Goal: Find specific page/section: Find specific page/section

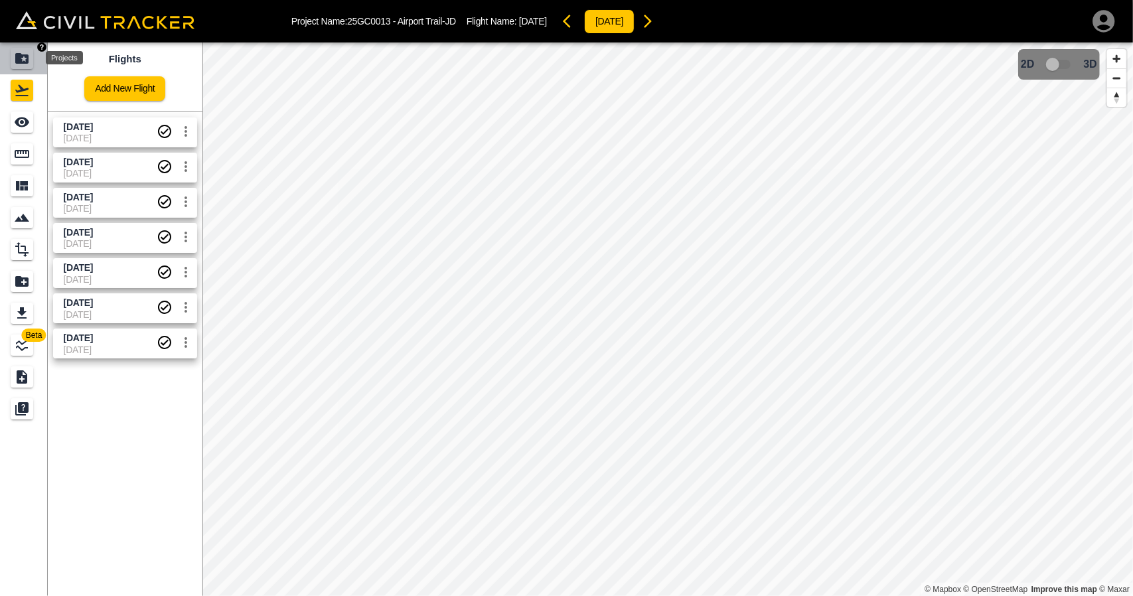
click at [23, 55] on icon "Projects" at bounding box center [21, 58] width 13 height 11
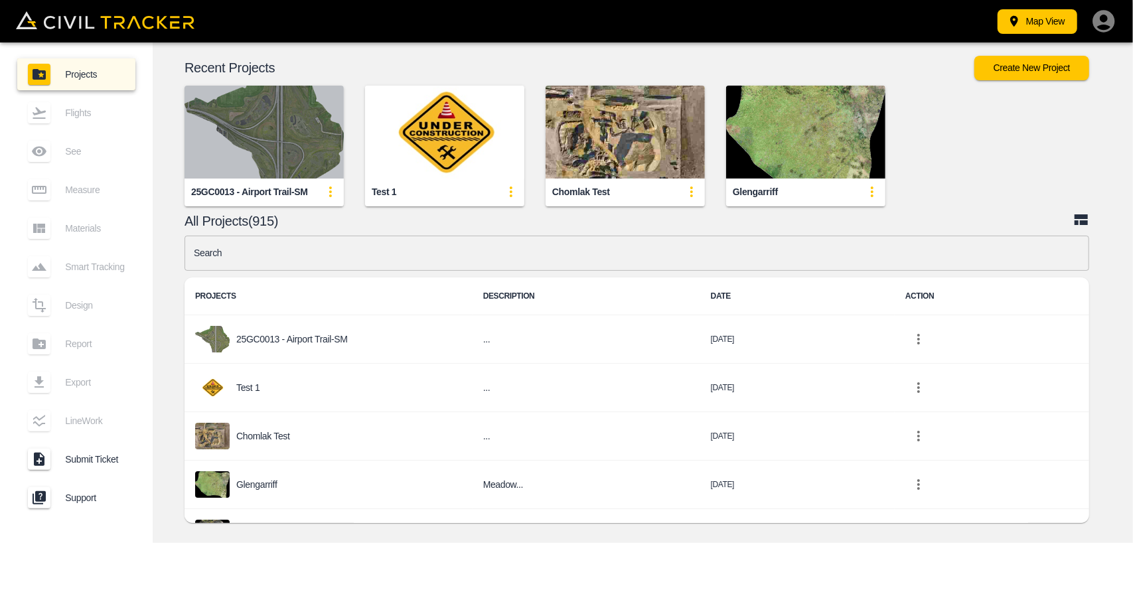
click at [325, 91] on img "button" at bounding box center [264, 132] width 159 height 93
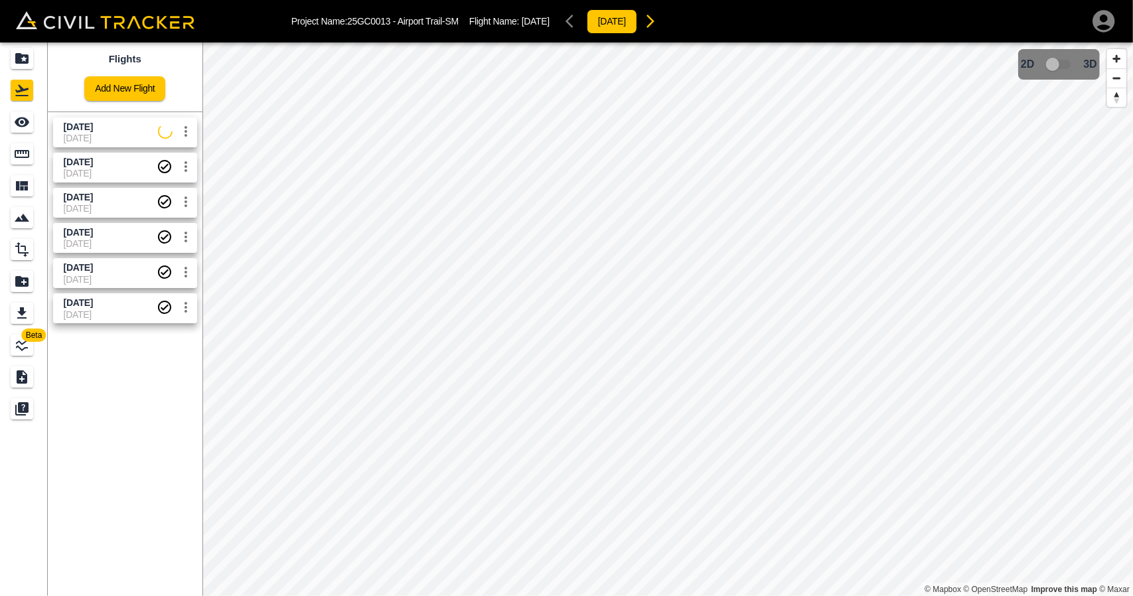
click at [74, 132] on span "[DATE]" at bounding box center [111, 127] width 94 height 13
click at [36, 129] on div "See" at bounding box center [24, 122] width 27 height 21
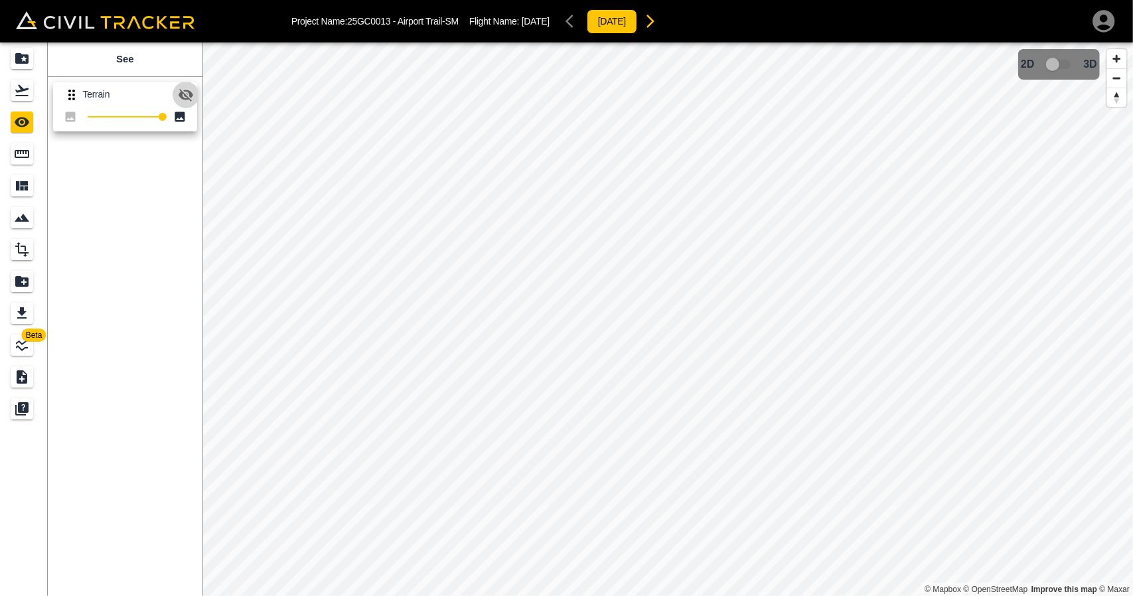
click at [183, 98] on icon "button" at bounding box center [186, 95] width 15 height 13
click at [183, 98] on icon "button" at bounding box center [186, 95] width 15 height 10
click at [20, 100] on div "Flights" at bounding box center [22, 90] width 23 height 21
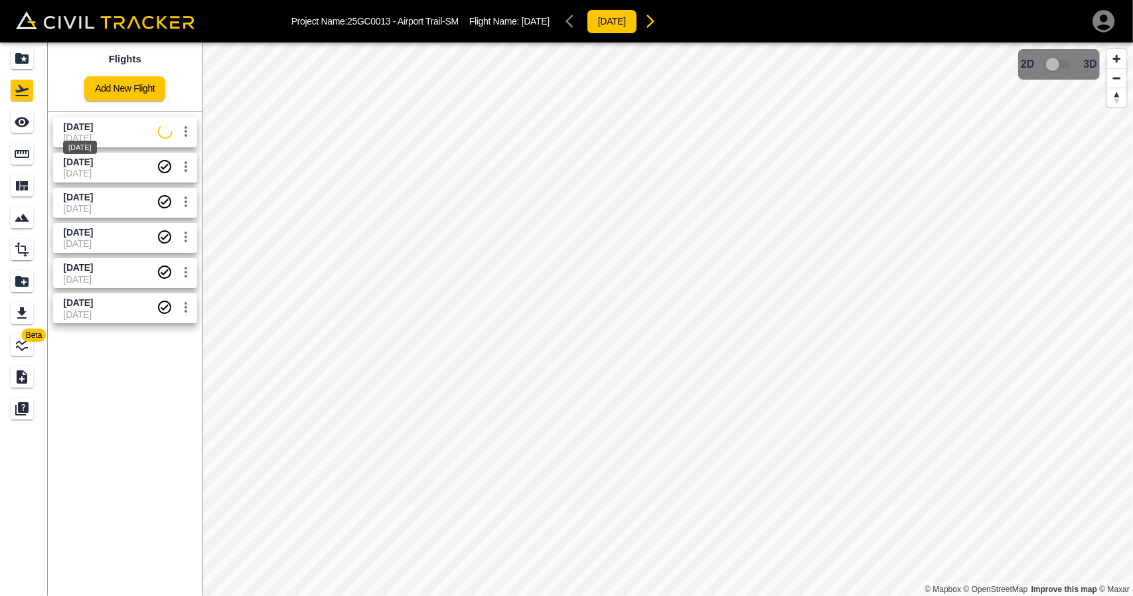
click at [85, 135] on div "[DATE]" at bounding box center [80, 143] width 37 height 24
click at [28, 120] on icon "See" at bounding box center [22, 123] width 15 height 10
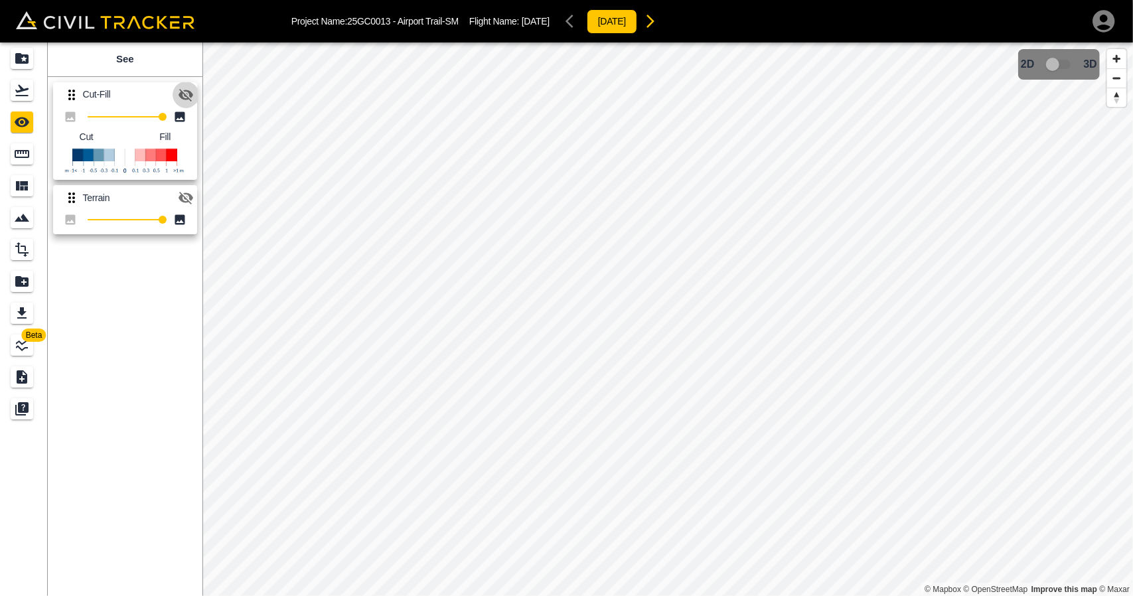
click at [183, 90] on icon "button" at bounding box center [186, 95] width 16 height 16
click at [17, 92] on icon "Flights" at bounding box center [21, 90] width 13 height 11
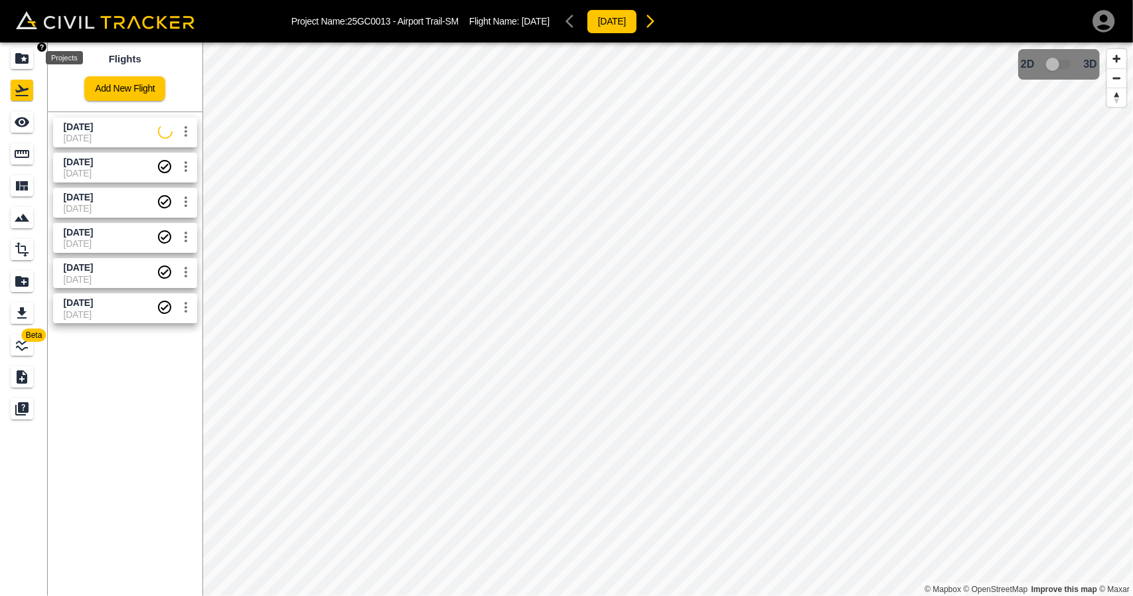
click at [19, 48] on div "Projects" at bounding box center [22, 58] width 23 height 21
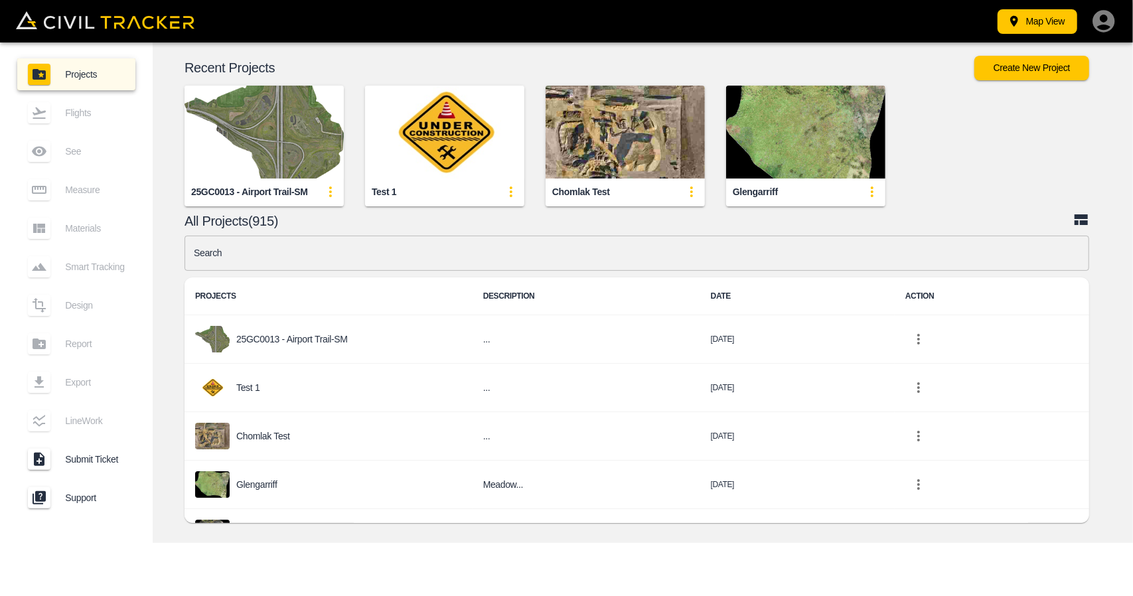
click at [259, 112] on img "button" at bounding box center [264, 132] width 159 height 93
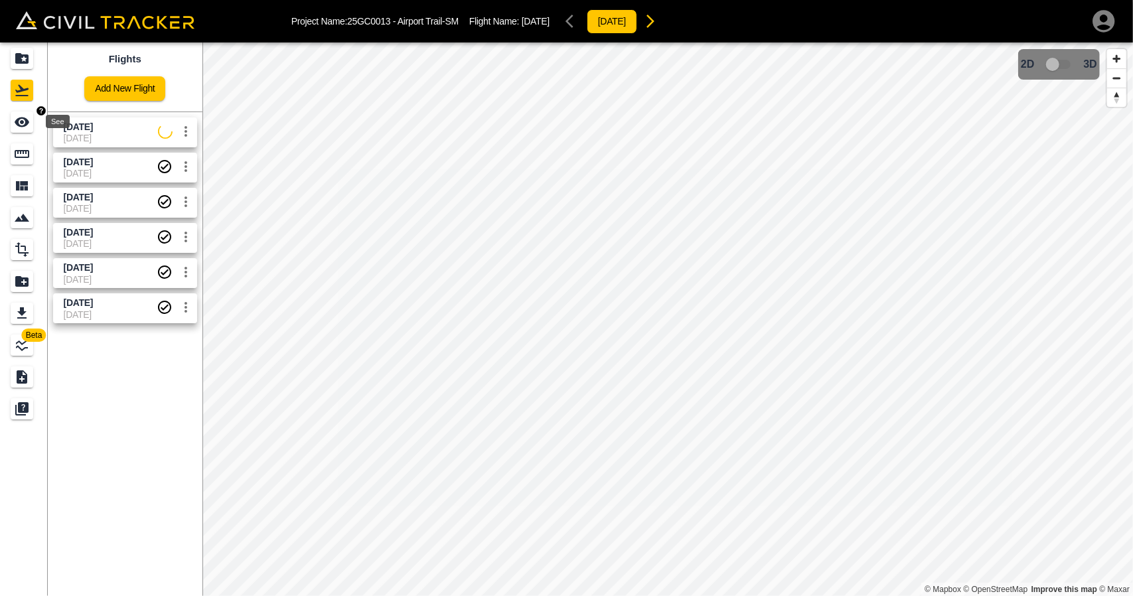
click at [23, 129] on icon "See" at bounding box center [22, 122] width 16 height 16
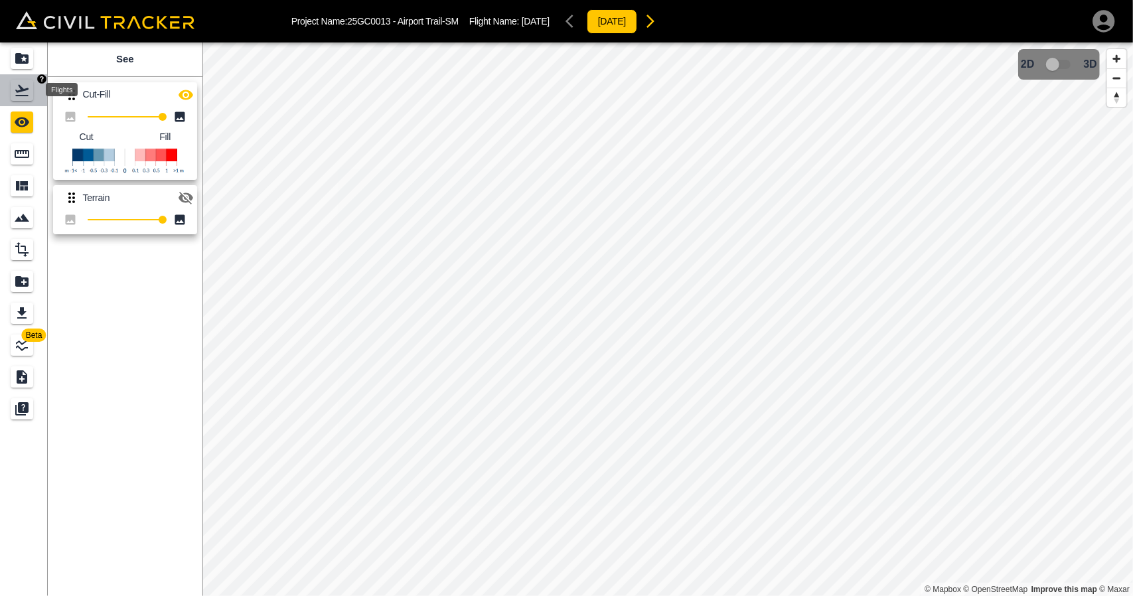
click at [24, 96] on icon "Flights" at bounding box center [22, 90] width 16 height 16
